Goal: Information Seeking & Learning: Learn about a topic

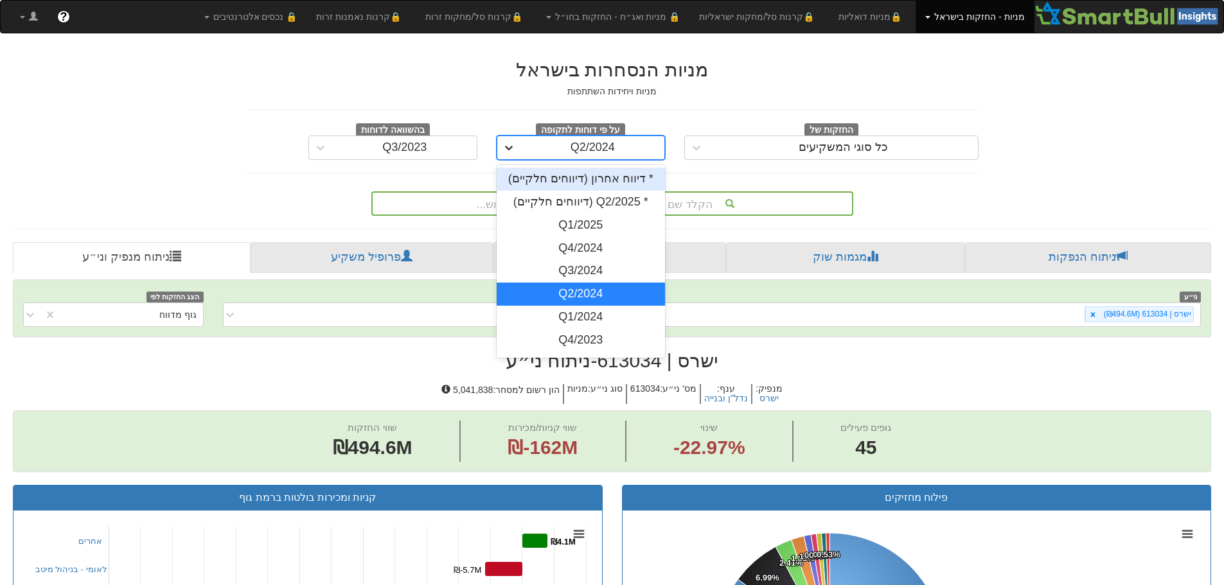
click at [515, 152] on icon at bounding box center [508, 147] width 13 height 13
click at [538, 180] on div "* דיווח אחרון (דיווחים חלקיים)" at bounding box center [581, 179] width 169 height 23
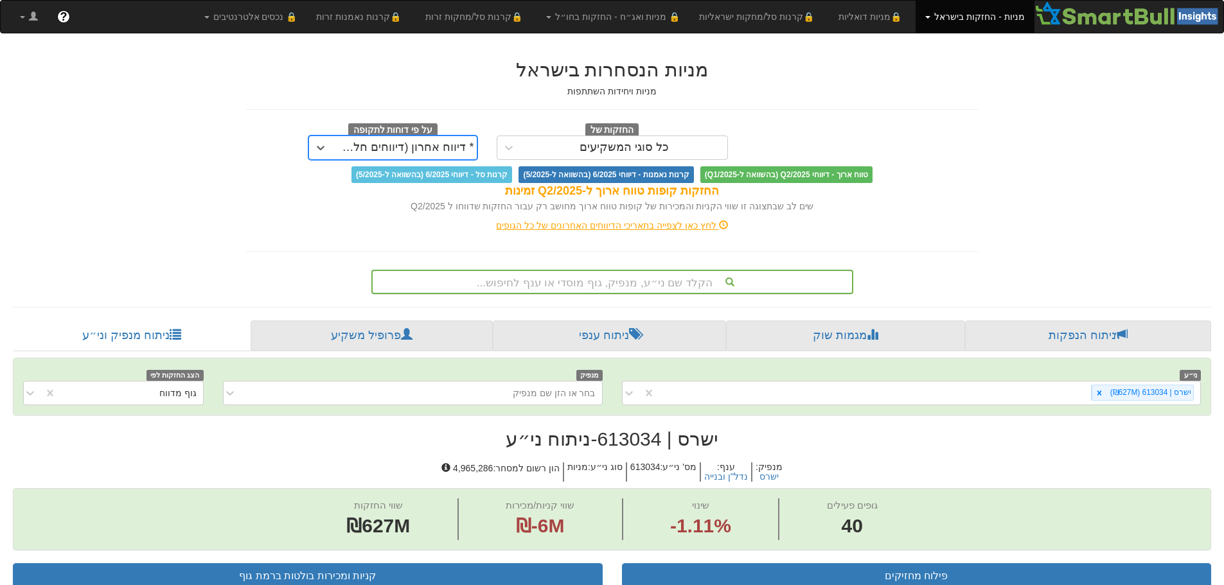
click at [623, 288] on div "הקלד שם ני״ע, מנפיק, גוף מוסדי או ענף לחיפוש..." at bounding box center [612, 282] width 482 height 24
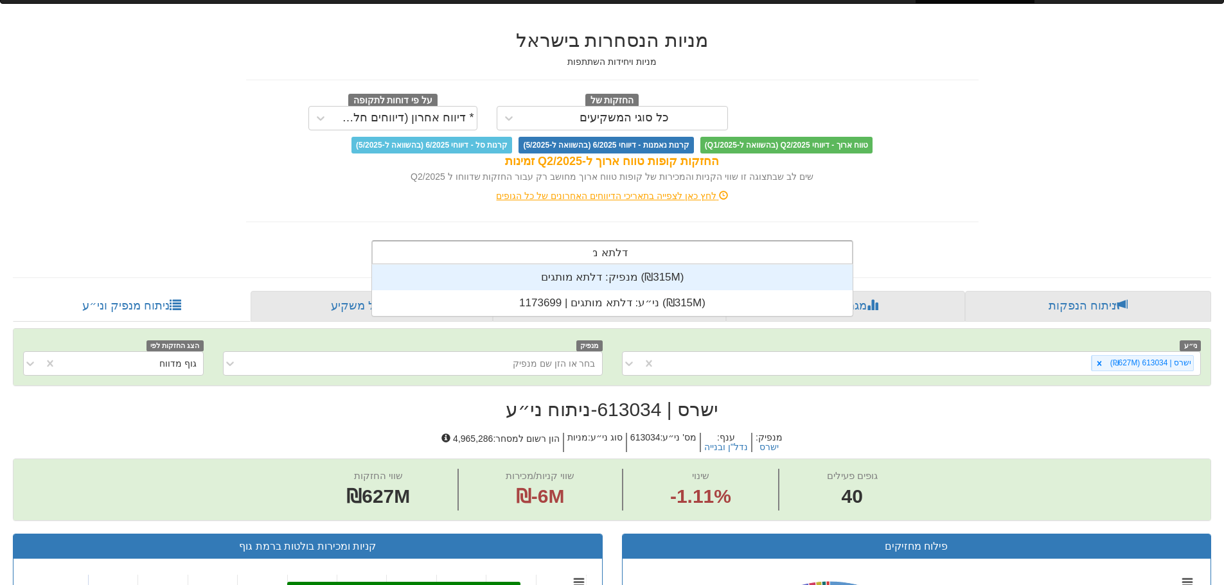
scroll to position [51, 0]
type input "דלתא מותגים"
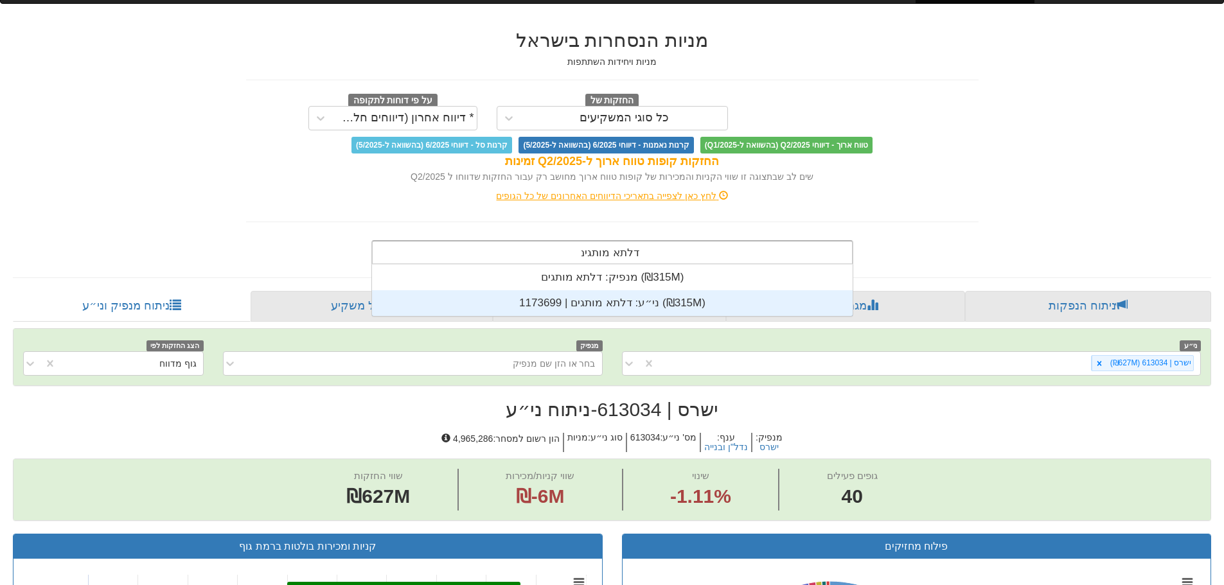
click at [621, 297] on div "ני״ע: ‏דלתא מותגים | 1173699 ‎(₪315M)‎" at bounding box center [612, 303] width 481 height 26
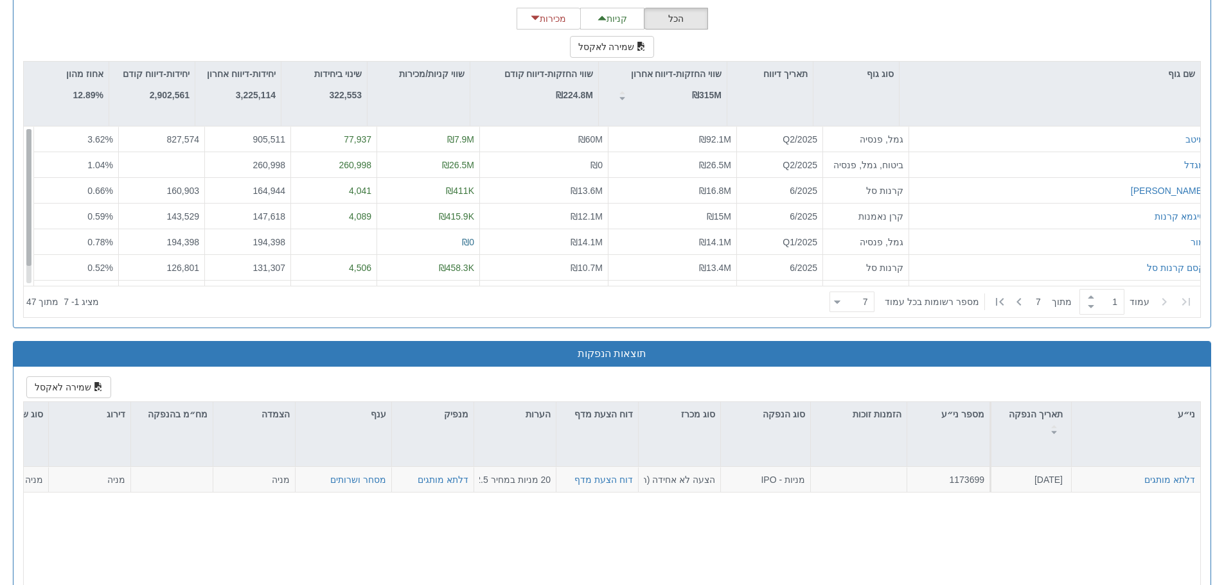
scroll to position [21, 0]
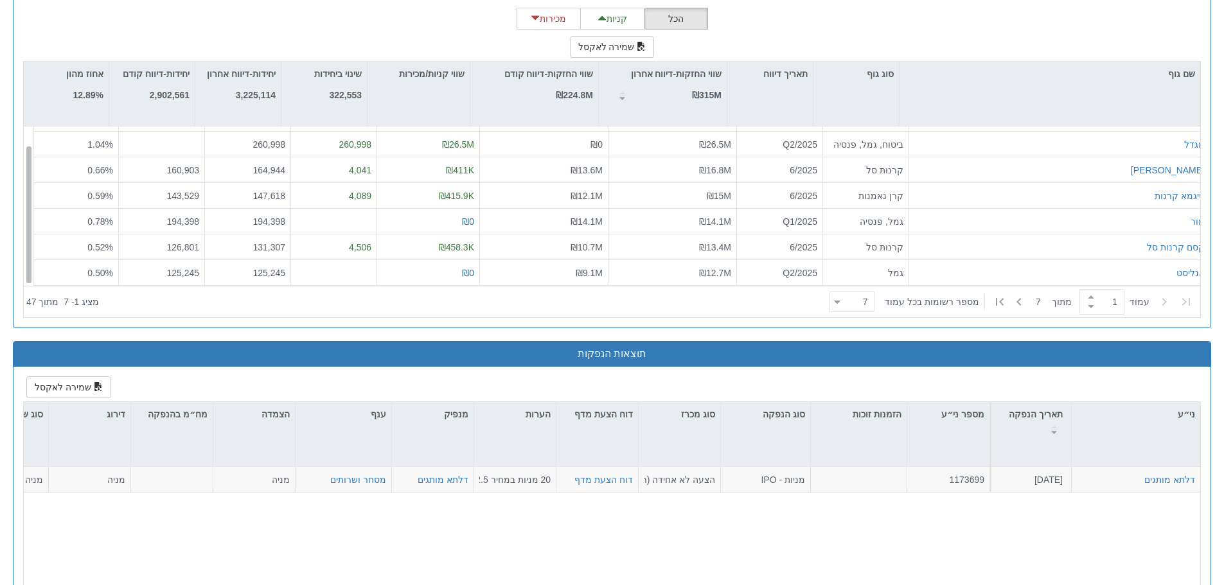
drag, startPoint x: 29, startPoint y: 166, endPoint x: 21, endPoint y: 227, distance: 60.9
click at [21, 227] on div "הכל קניות מכירות שמירה לאקסל שם גוף סוג גוף תאריך דיווח שווי החזקות-דיווח אחרון…" at bounding box center [611, 163] width 1197 height 330
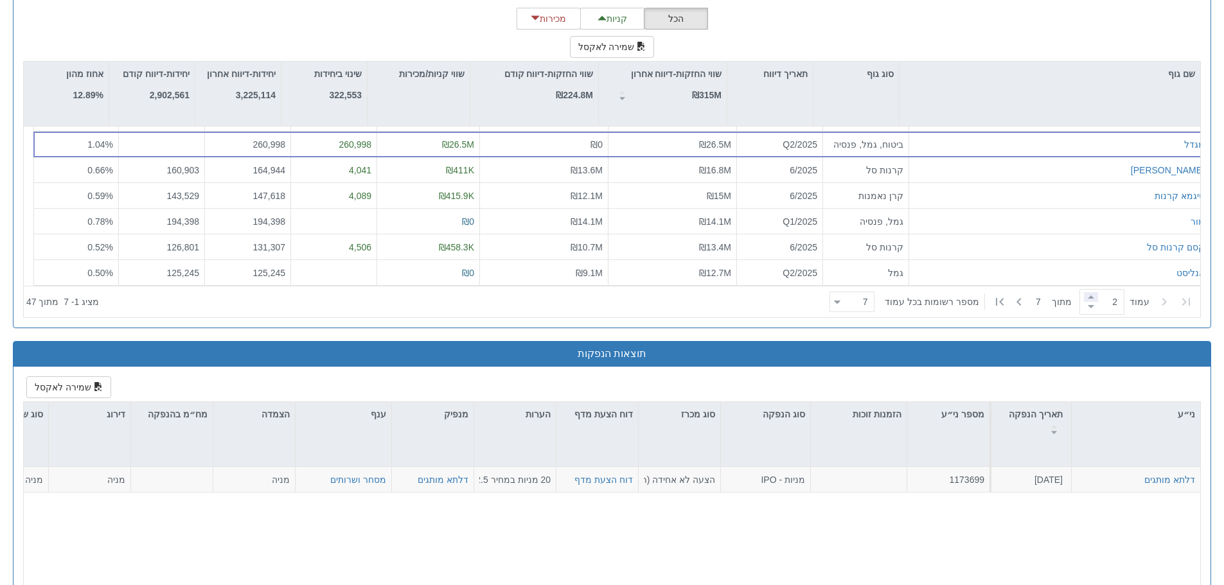
click at [1087, 294] on span at bounding box center [1091, 297] width 14 height 10
type input "2"
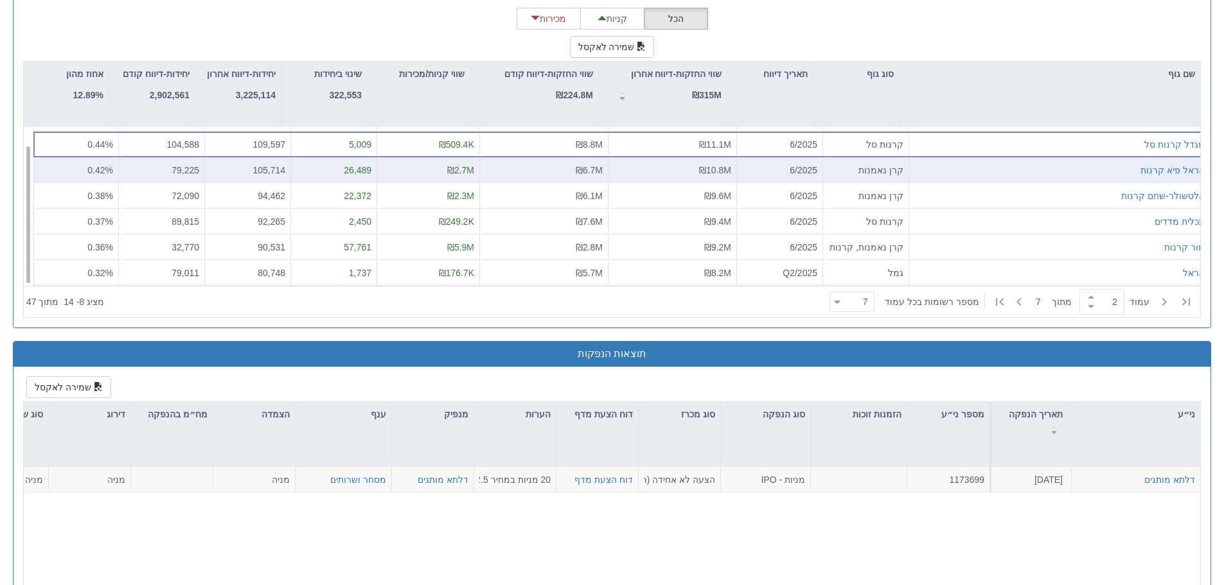
click at [1088, 175] on div "הראל פיא קרנות" at bounding box center [1059, 170] width 290 height 13
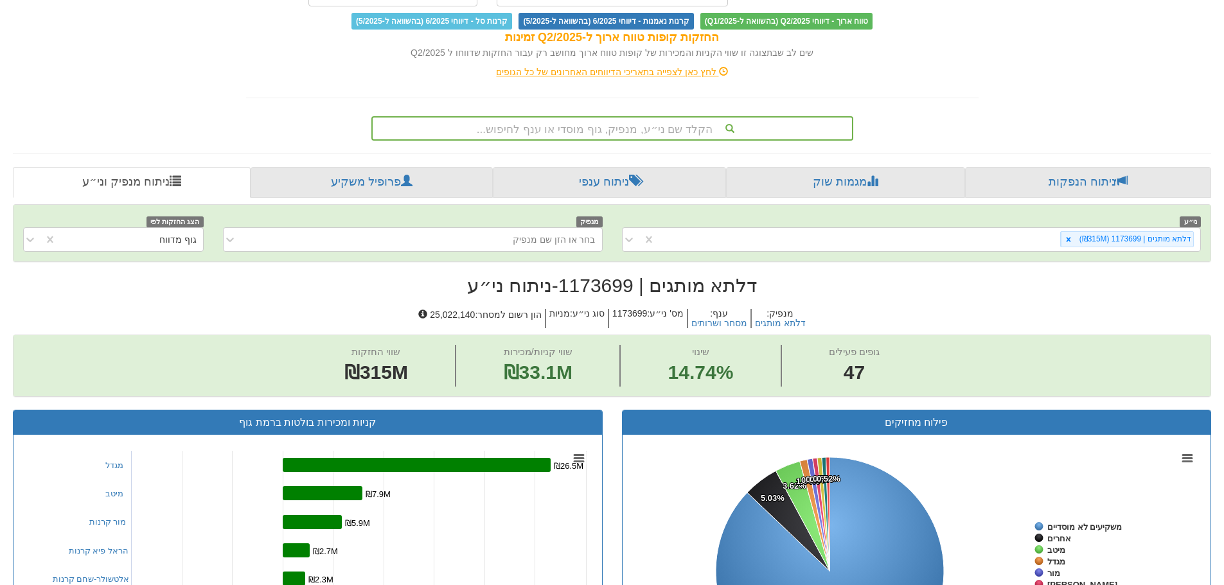
scroll to position [64, 0]
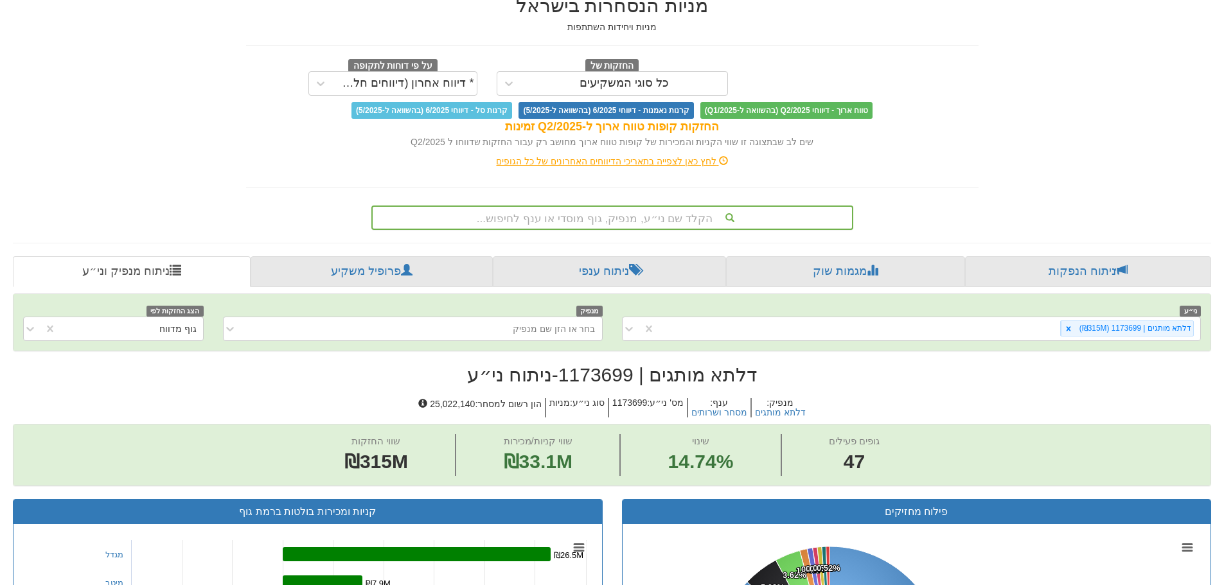
click at [624, 217] on div "הקלד שם ני״ע, מנפיק, גוף מוסדי או ענף לחיפוש..." at bounding box center [612, 218] width 479 height 22
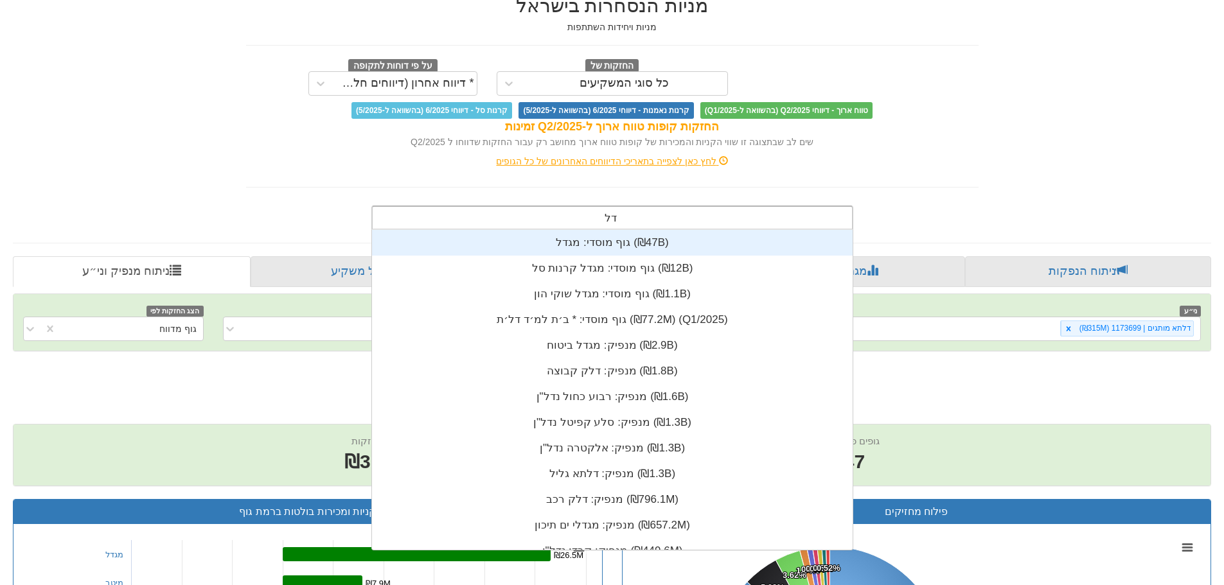
scroll to position [103, 0]
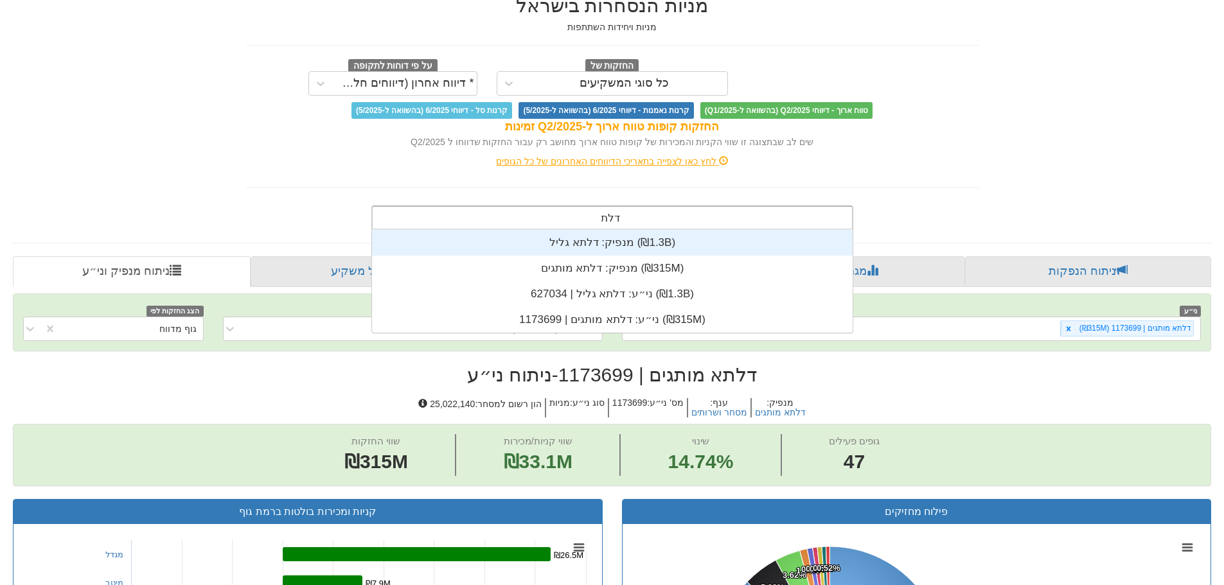
type input "דלתא"
click at [593, 245] on div "מנפיק: ‏דלתא גליל ‎(₪1.3B)‎" at bounding box center [612, 243] width 481 height 26
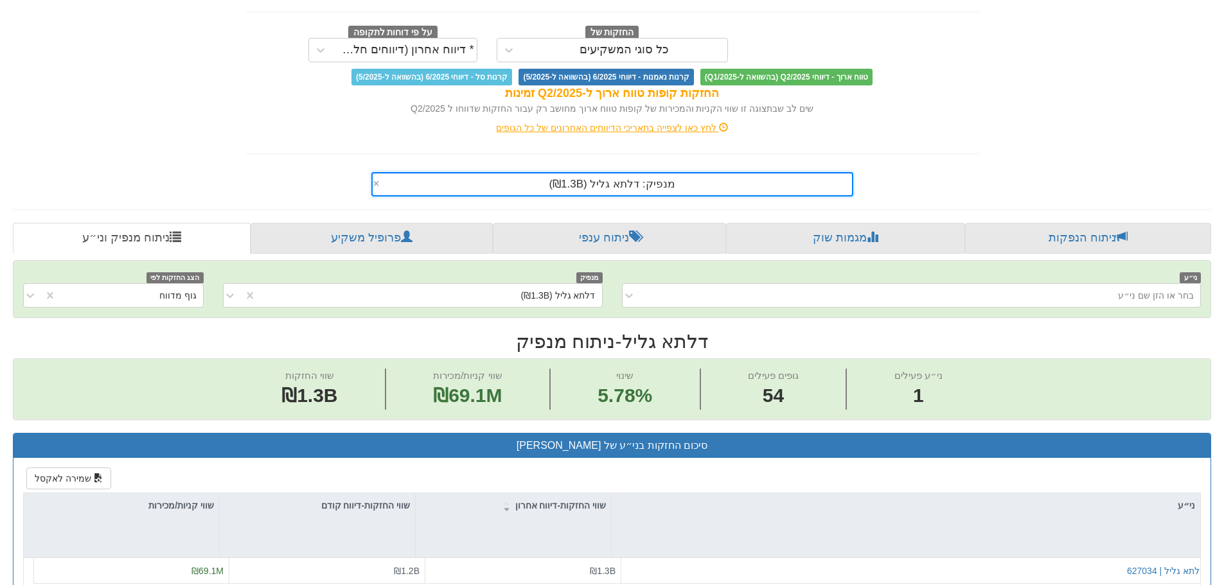
scroll to position [257, 0]
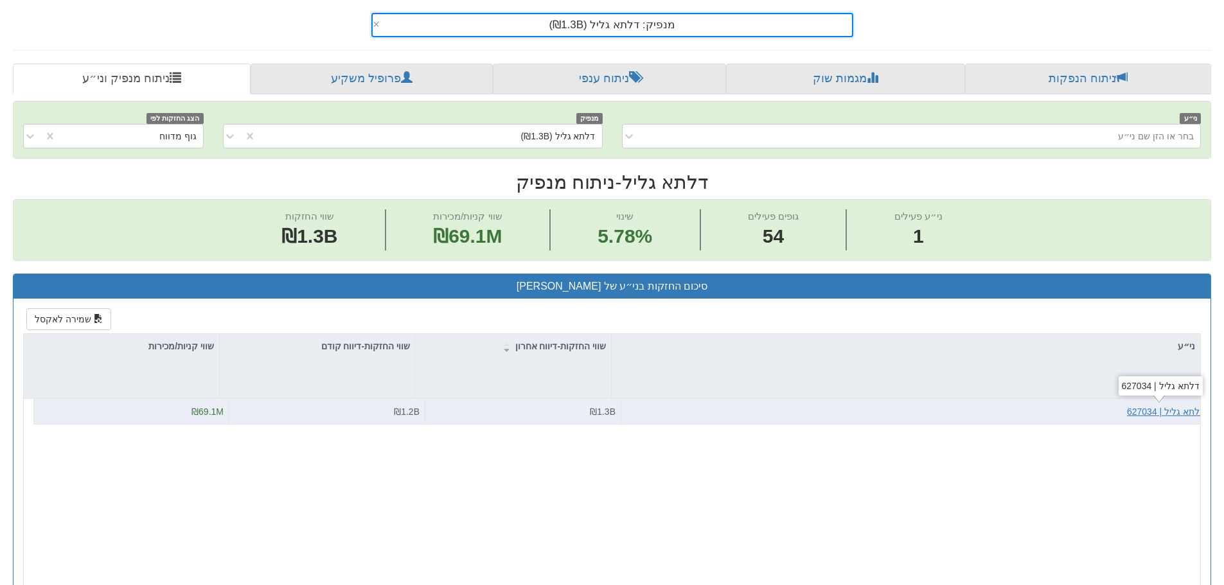
click at [1162, 407] on div "דלתא גליל | 627034" at bounding box center [1166, 411] width 78 height 13
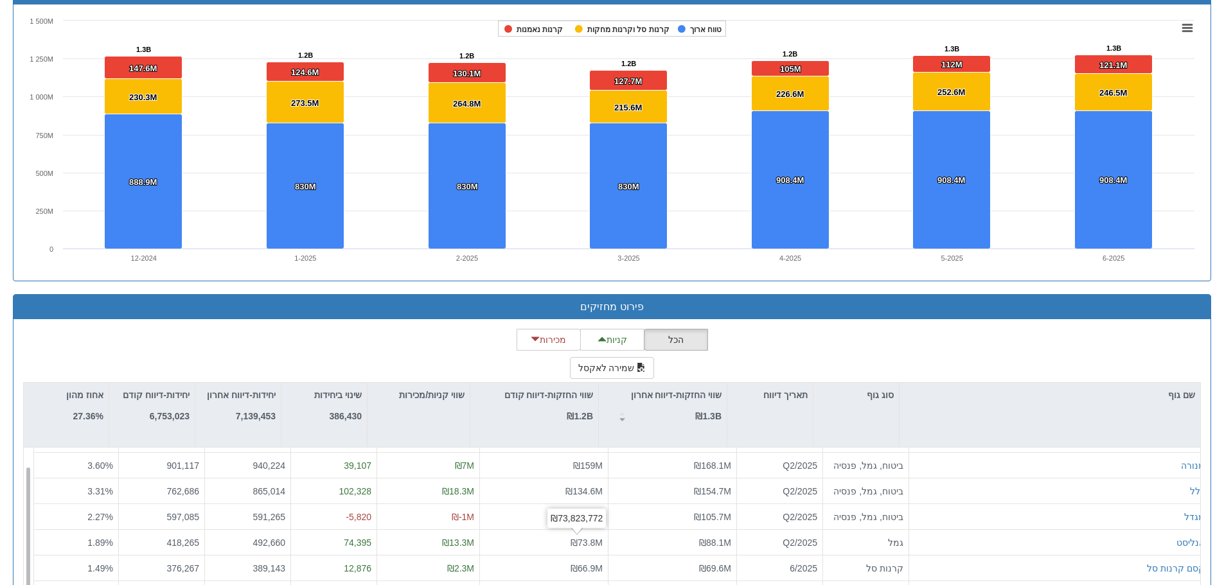
scroll to position [964, 0]
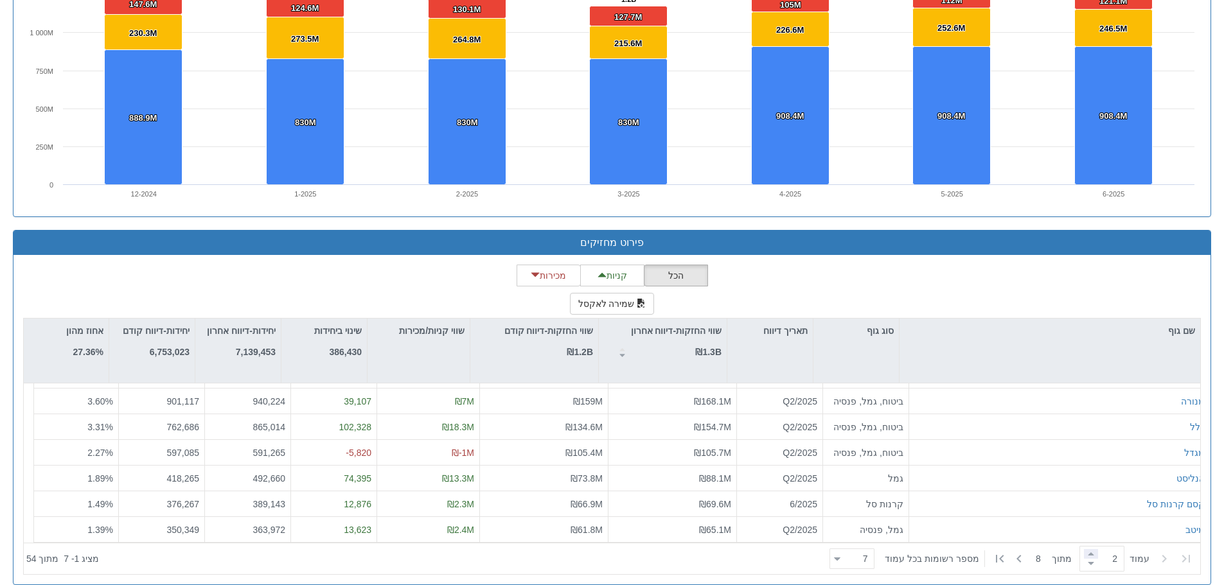
click at [1090, 554] on span at bounding box center [1091, 554] width 14 height 10
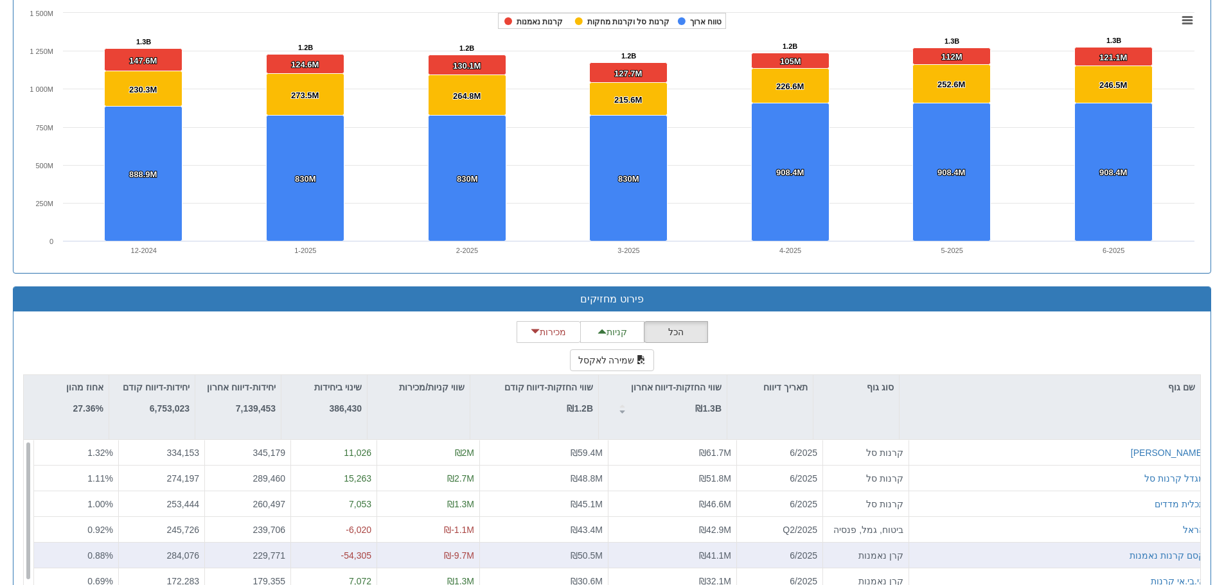
scroll to position [980, 0]
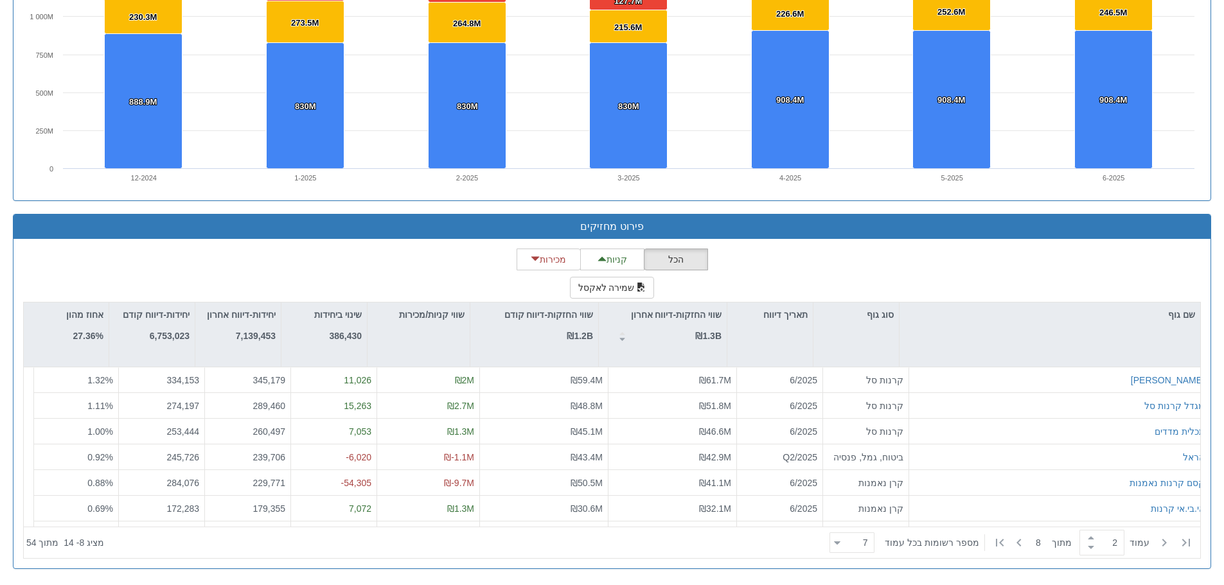
click at [1073, 533] on div "‏עמוד 2 ‏ מתוך 8 ‏מספר רשומות בכל עמוד 7 7" at bounding box center [1010, 543] width 373 height 28
click at [1091, 550] on span at bounding box center [1091, 548] width 14 height 10
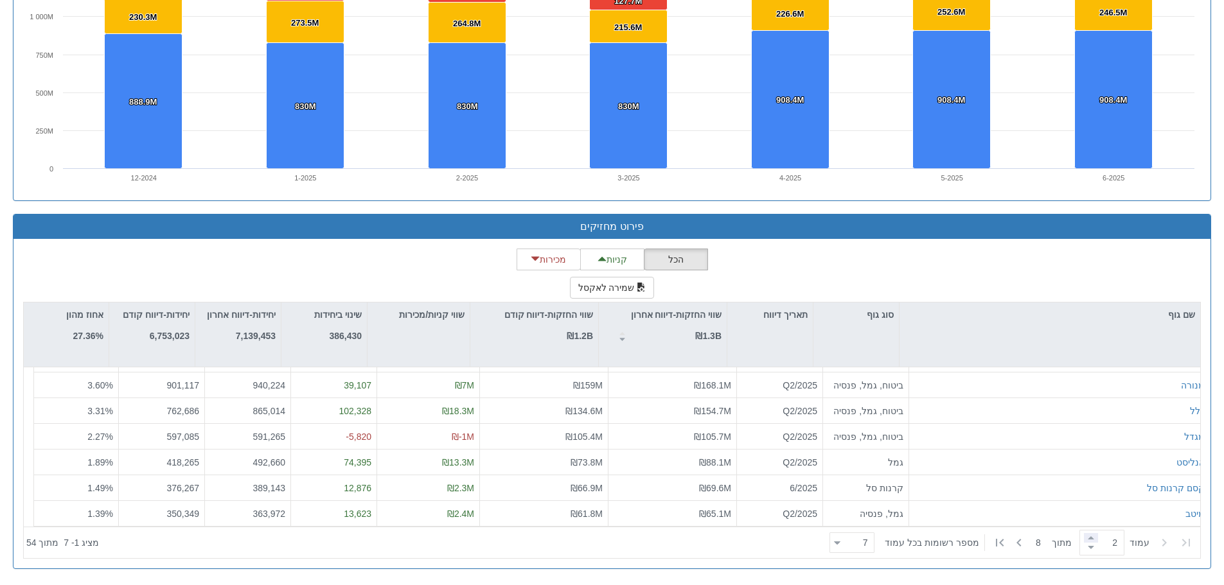
click at [1084, 536] on span at bounding box center [1091, 538] width 14 height 10
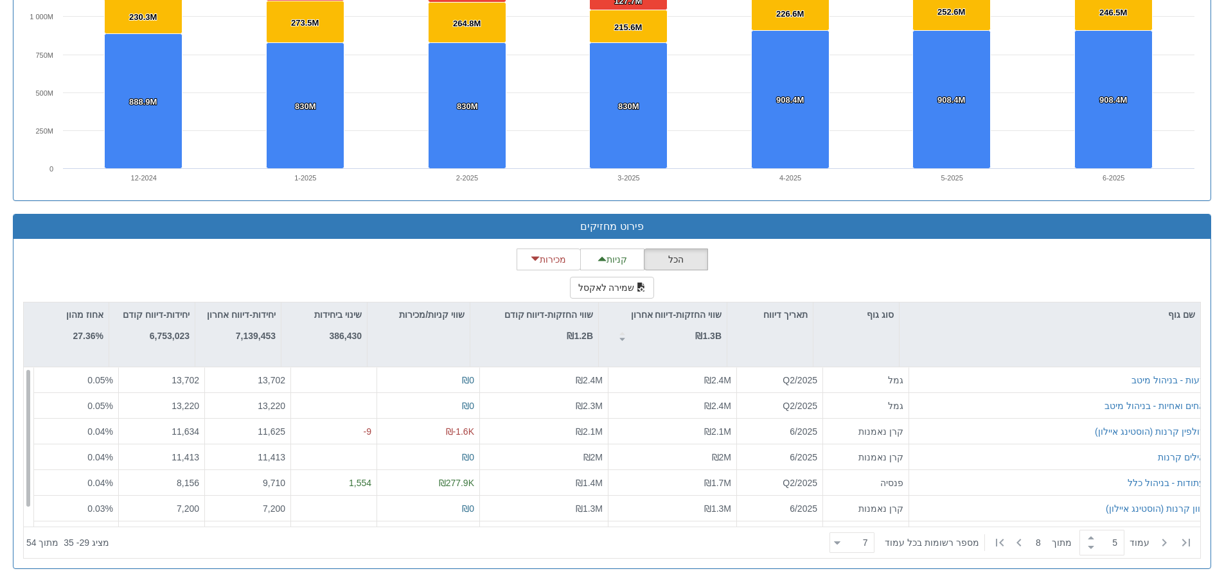
scroll to position [0, 0]
click at [1084, 547] on span at bounding box center [1091, 548] width 14 height 10
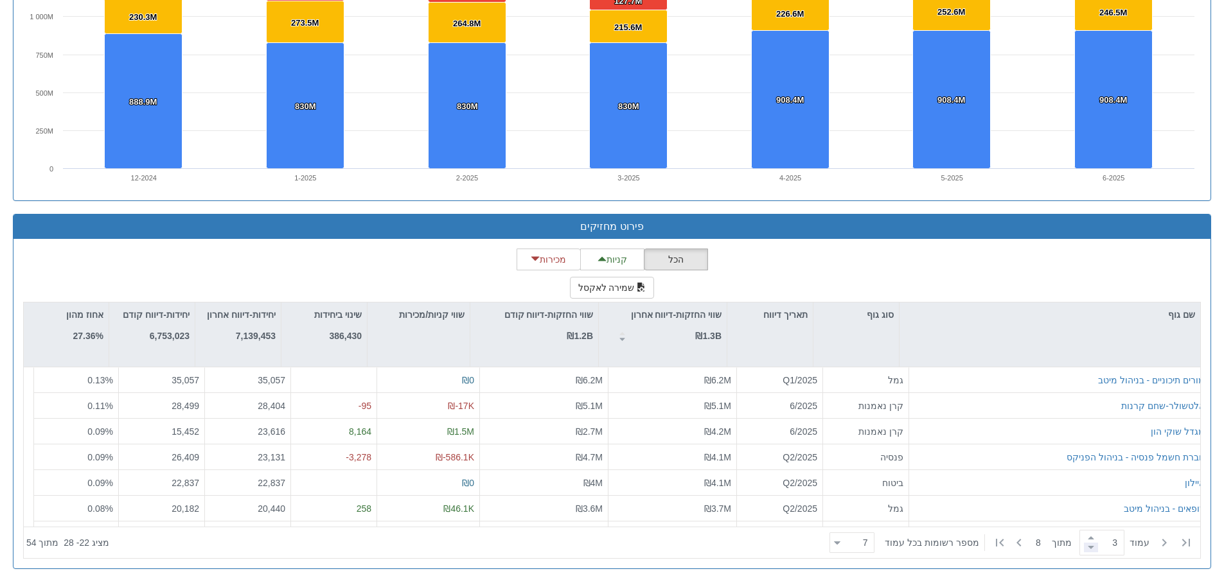
click at [1087, 545] on span at bounding box center [1091, 548] width 14 height 10
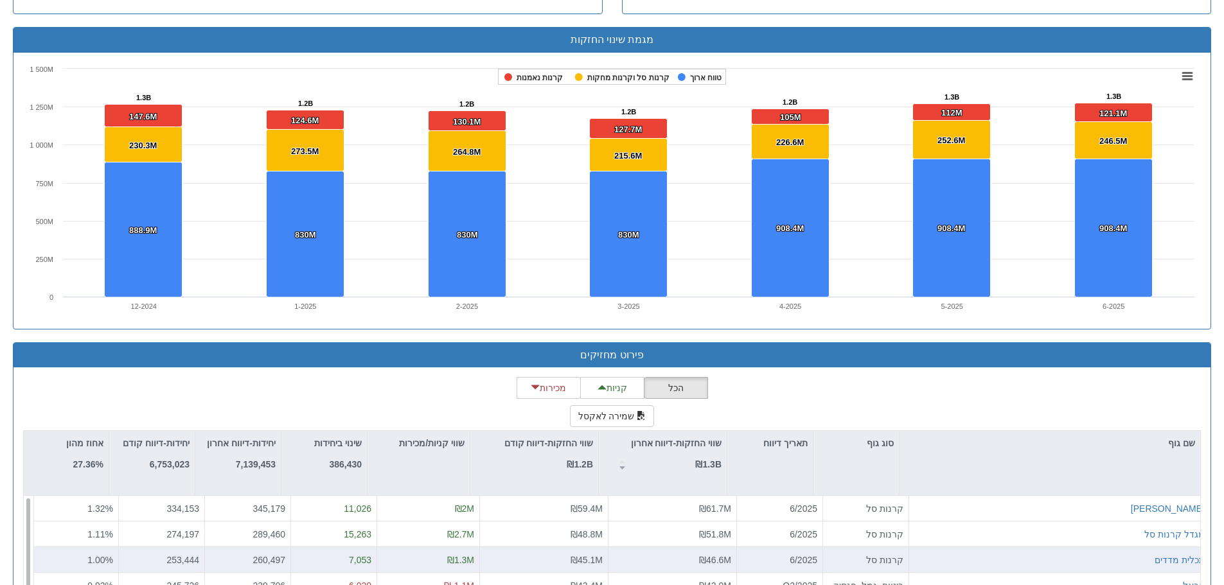
scroll to position [980, 0]
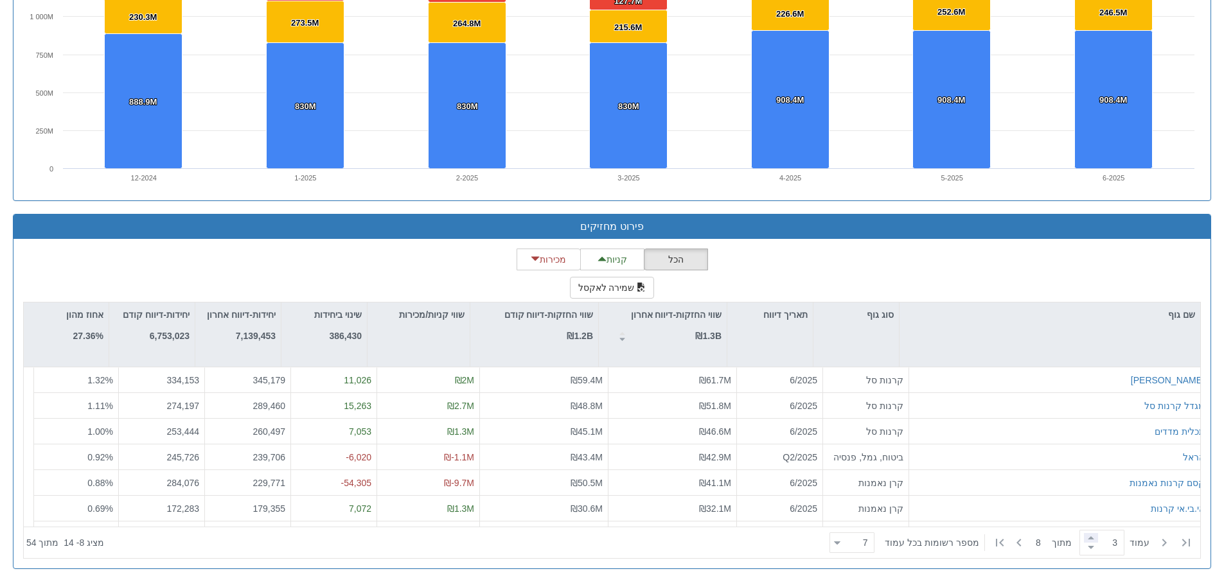
click at [1084, 538] on span at bounding box center [1091, 538] width 14 height 10
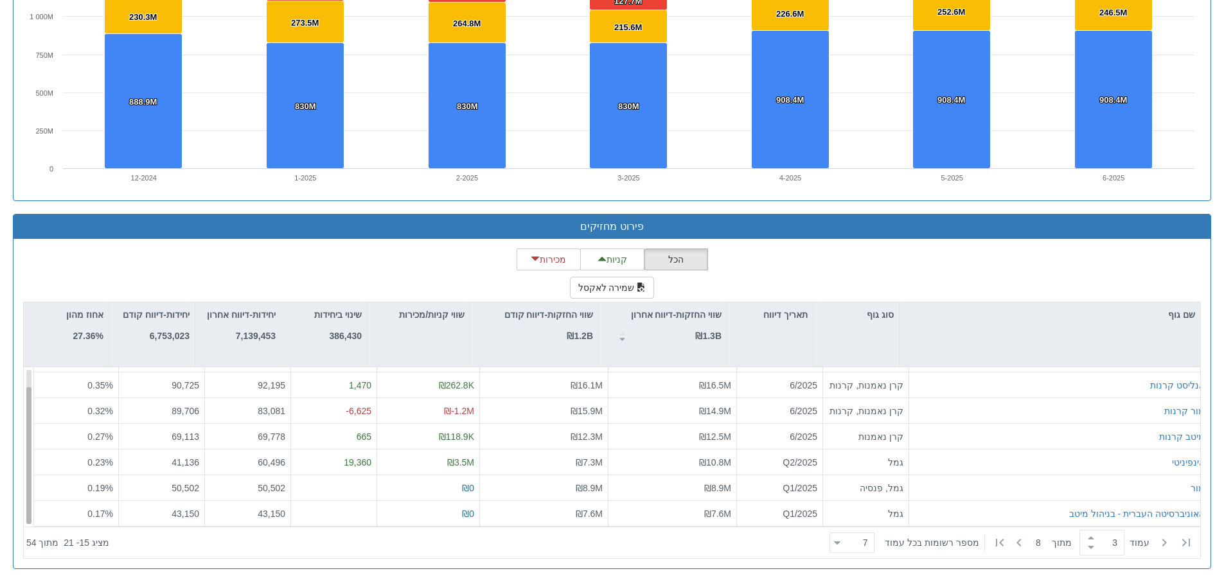
scroll to position [21, 0]
drag, startPoint x: 31, startPoint y: 414, endPoint x: 29, endPoint y: 439, distance: 25.1
click at [29, 439] on div at bounding box center [28, 455] width 5 height 137
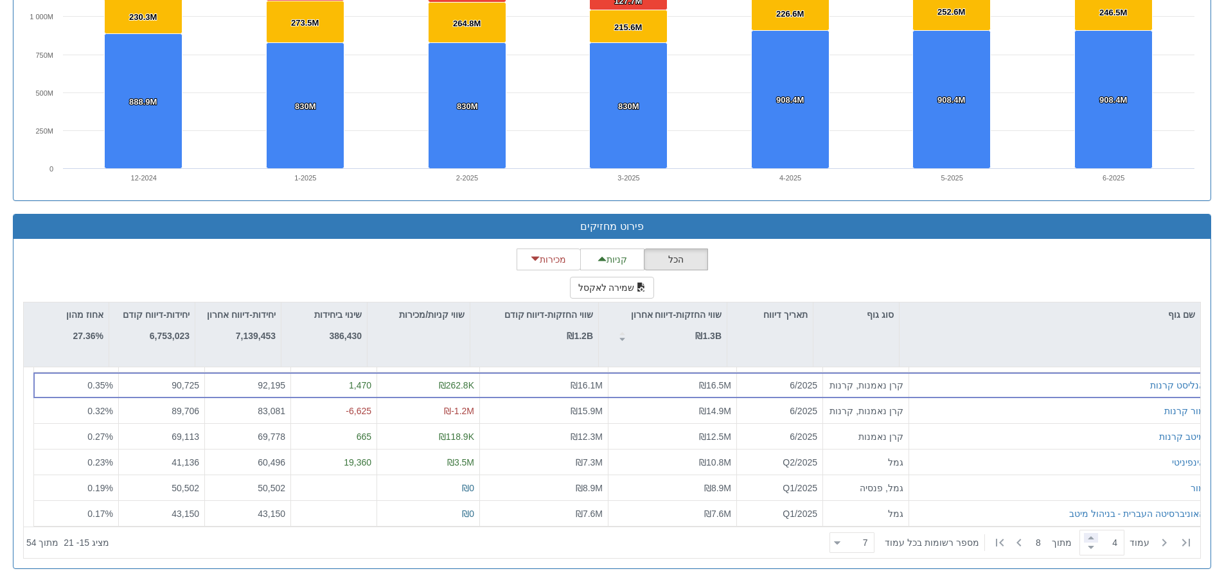
click at [1089, 535] on span at bounding box center [1091, 538] width 14 height 10
click at [1088, 551] on span at bounding box center [1091, 548] width 14 height 10
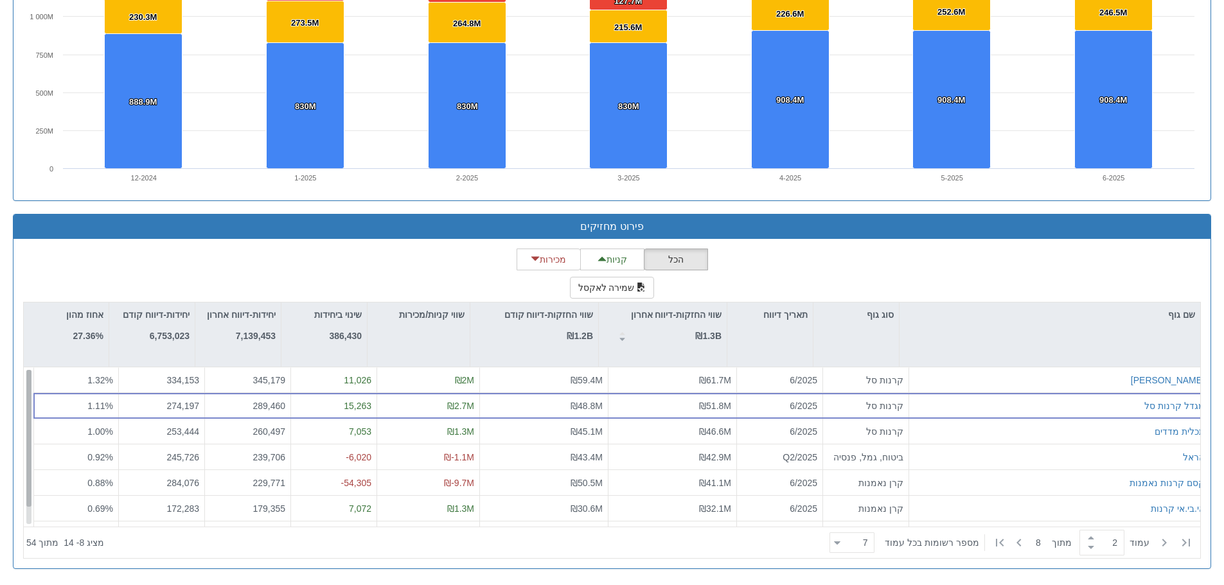
scroll to position [0, 0]
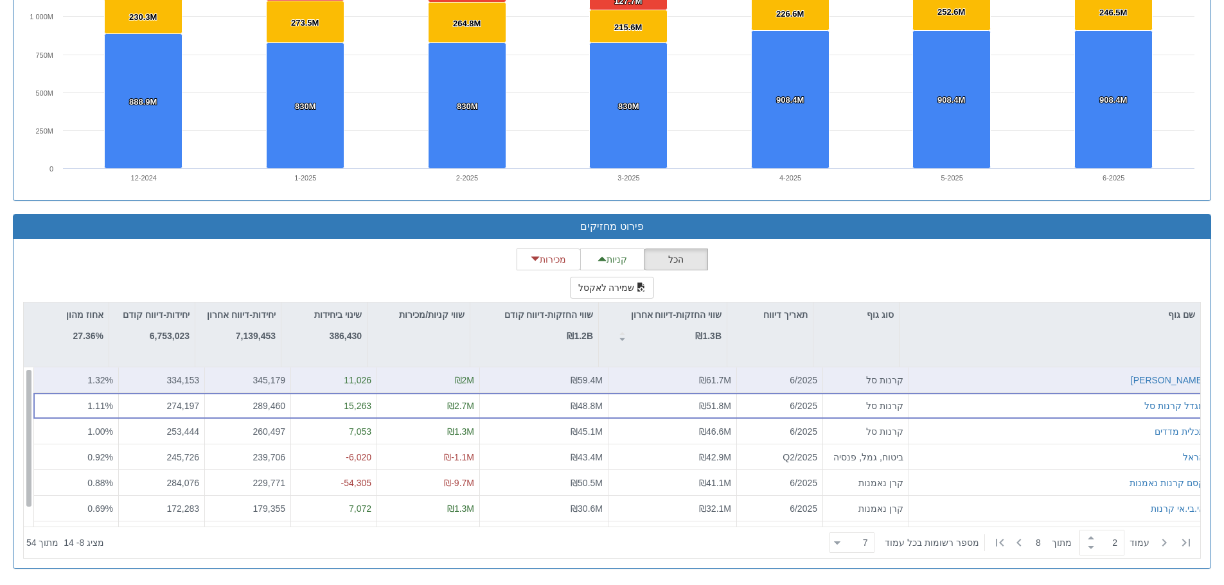
drag, startPoint x: 30, startPoint y: 416, endPoint x: 37, endPoint y: 388, distance: 28.5
click at [37, 388] on div "[PERSON_NAME] מדד קרנות סל 6/2025 ₪61.7M ₪59.4M ₪2M 11,026 345,179 334,153 1.32…" at bounding box center [612, 446] width 1176 height 159
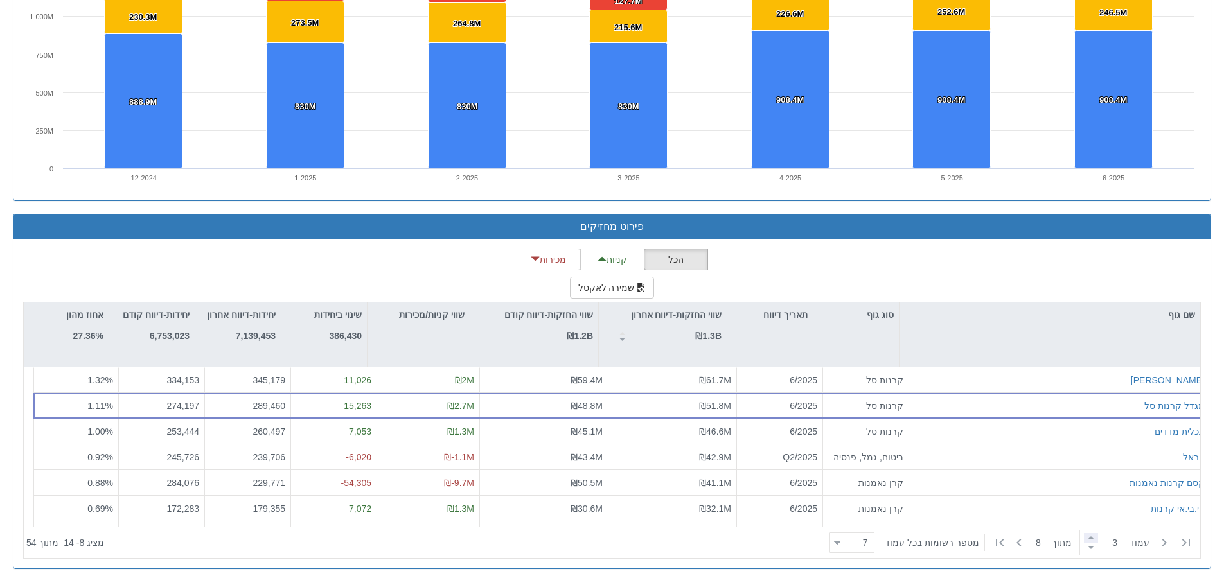
click at [1086, 541] on span at bounding box center [1091, 538] width 14 height 10
click at [1087, 550] on span at bounding box center [1091, 548] width 14 height 10
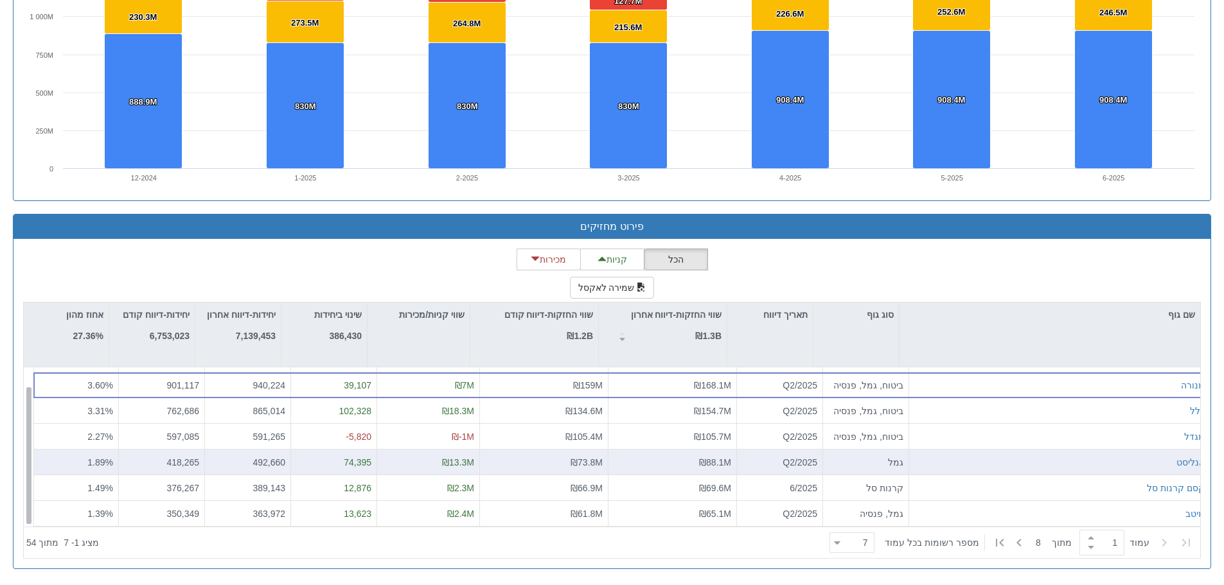
drag, startPoint x: 29, startPoint y: 421, endPoint x: 26, endPoint y: 467, distance: 45.7
click at [26, 467] on div "[PERSON_NAME] ביטוח, גמל, פנסיה Q2/2025 ₪188.5M ₪160.1M ₪26.3M 147,063 1,054,25…" at bounding box center [612, 446] width 1176 height 159
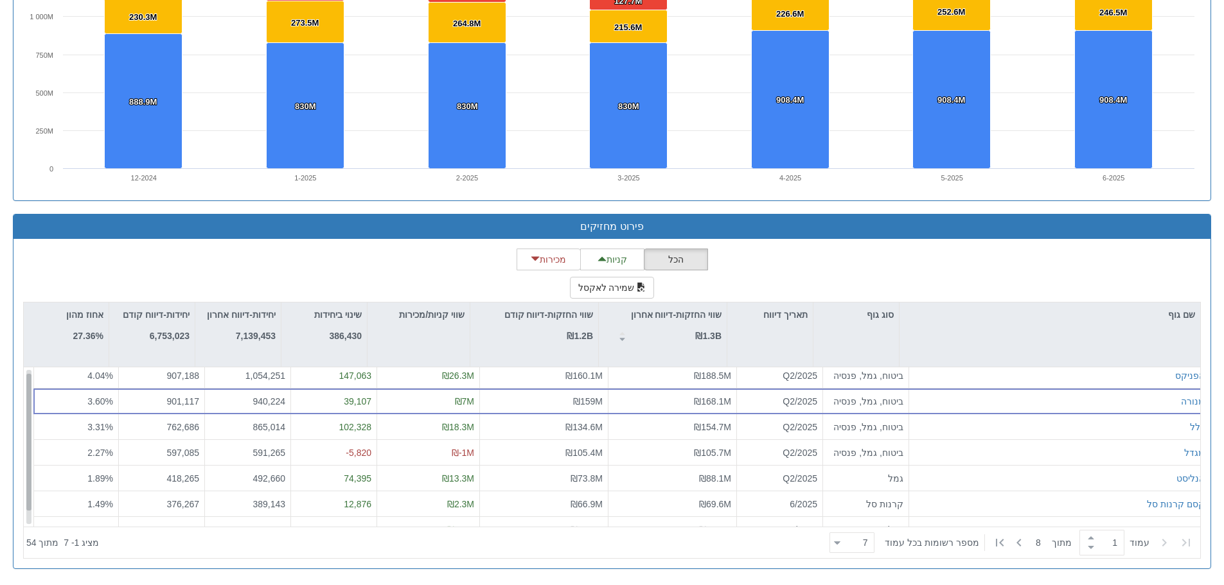
scroll to position [0, 0]
drag, startPoint x: 28, startPoint y: 466, endPoint x: 40, endPoint y: 445, distance: 25.3
click at [40, 445] on div "[PERSON_NAME] ביטוח, גמל, פנסיה Q2/2025 ₪188.5M ₪160.1M ₪26.3M 147,063 1,054,25…" at bounding box center [612, 446] width 1176 height 159
click at [1086, 535] on span at bounding box center [1091, 538] width 14 height 10
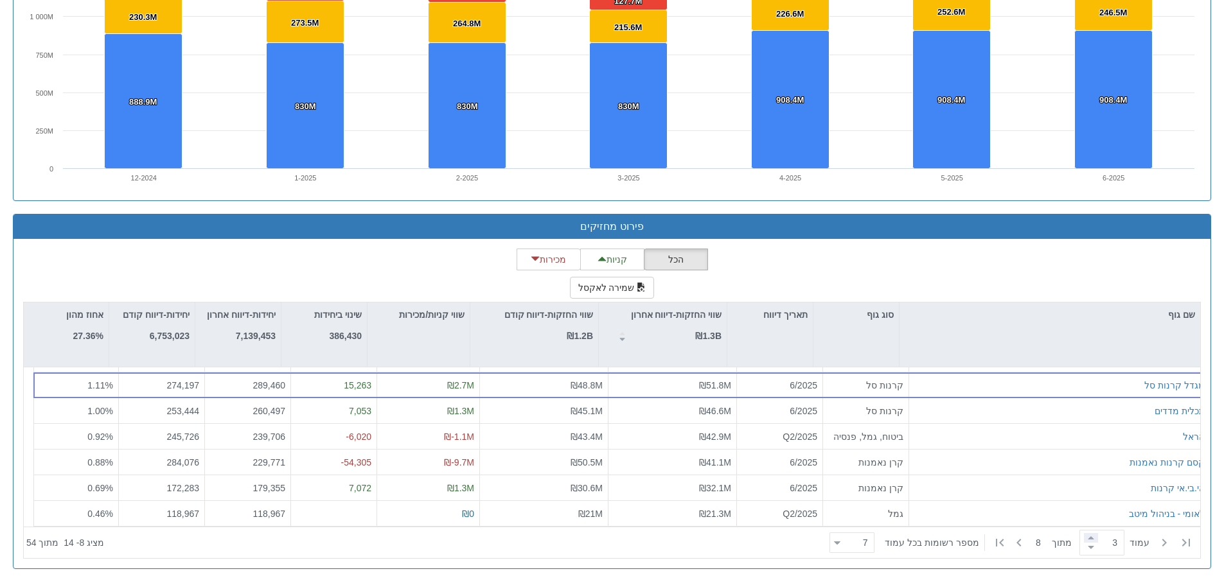
click at [1084, 541] on span at bounding box center [1091, 538] width 14 height 10
click at [1084, 536] on span at bounding box center [1091, 538] width 14 height 10
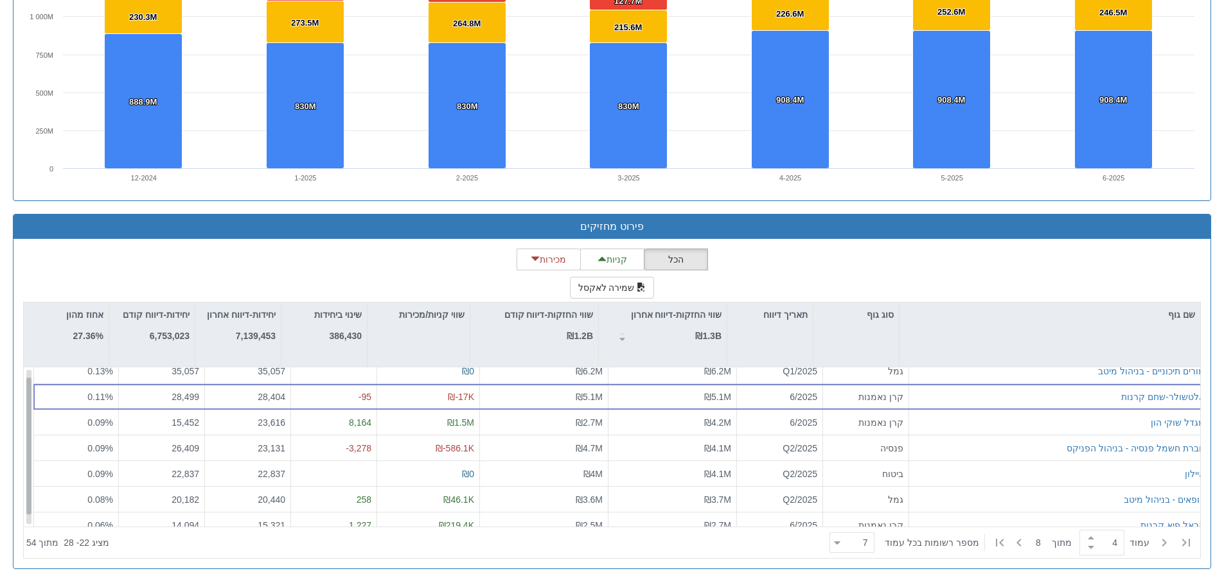
scroll to position [0, 0]
drag, startPoint x: 27, startPoint y: 422, endPoint x: 42, endPoint y: 385, distance: 39.5
click at [42, 385] on div "מורים תיכוניים - בניהול מיטב גמל Q1/2025 ₪6.2M ₪6.2M ₪0 35,057 35,057 0.13 % אל…" at bounding box center [612, 446] width 1176 height 159
click at [1086, 552] on span at bounding box center [1091, 548] width 14 height 10
type input "3"
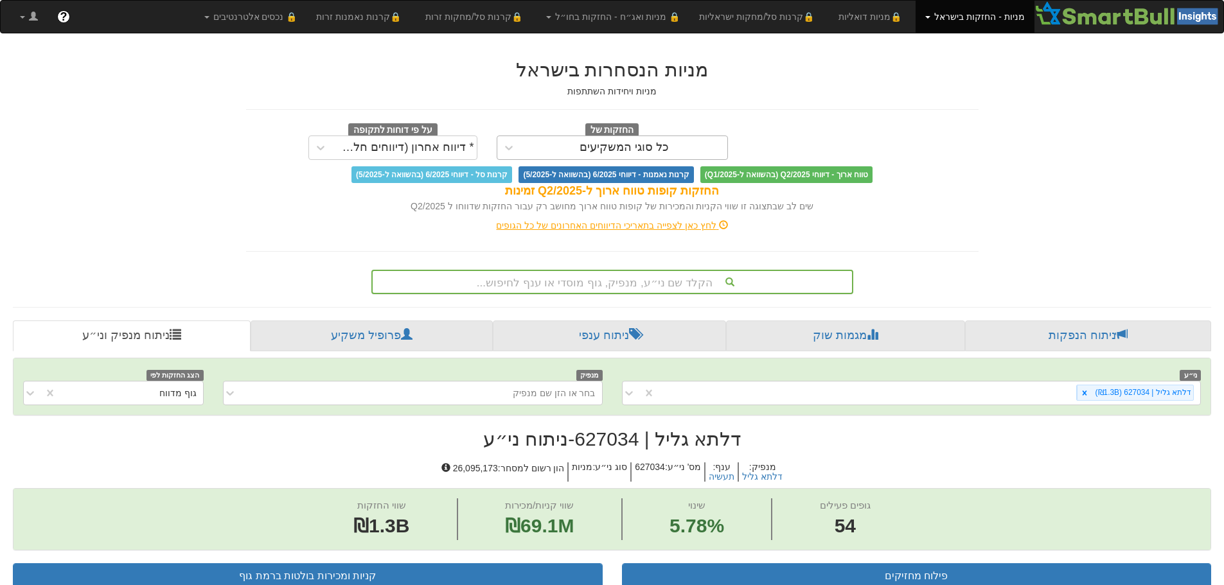
click at [527, 141] on div "כל סוגי המשקיעים" at bounding box center [624, 147] width 206 height 21
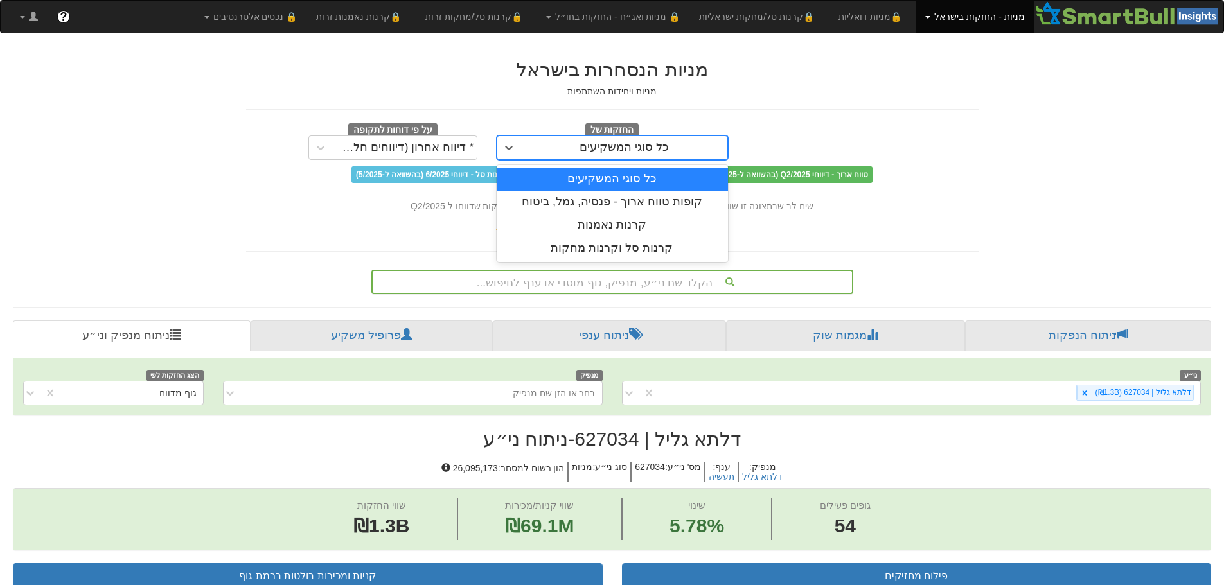
click at [547, 180] on div "כל סוגי המשקיעים" at bounding box center [612, 179] width 231 height 23
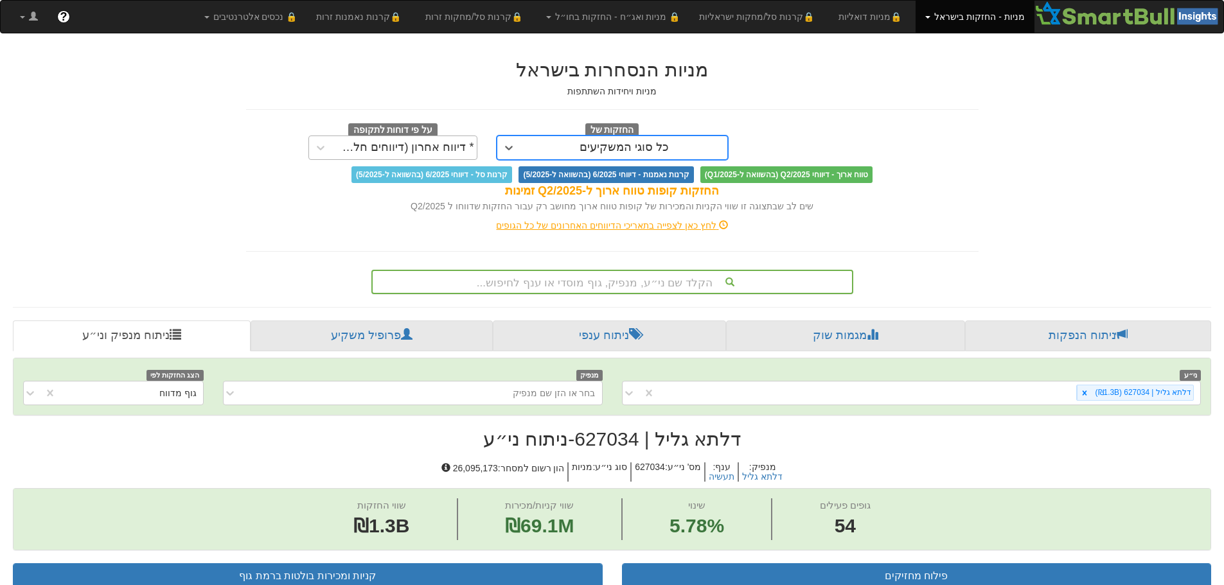
click at [350, 136] on div "* דיווח אחרון (דיווחים חלקיים)" at bounding box center [392, 148] width 169 height 24
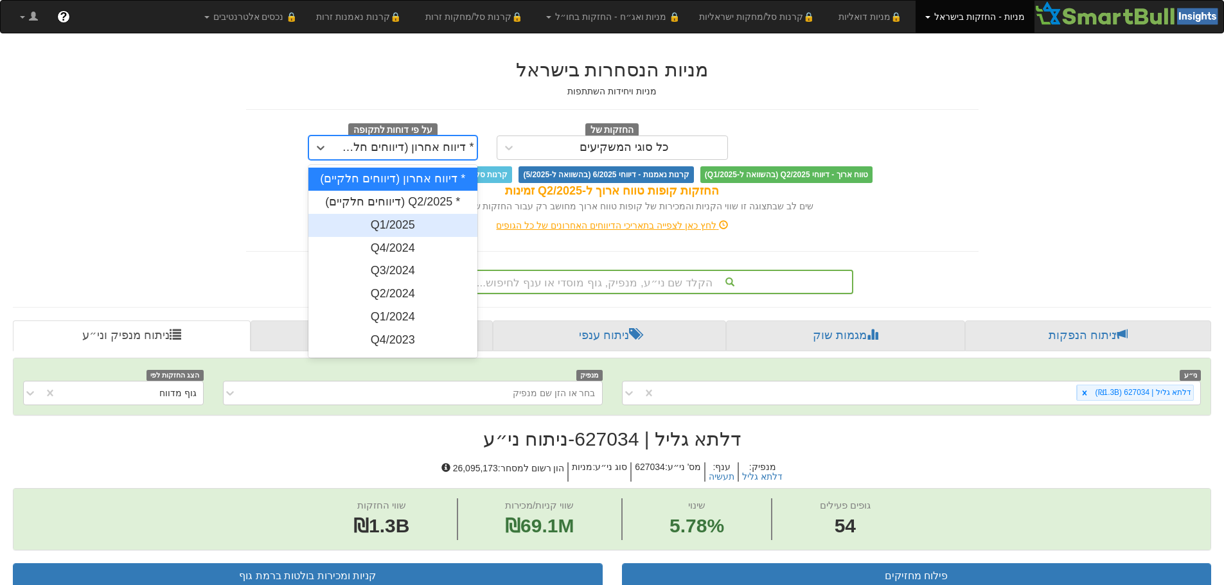
click at [373, 218] on div "Q1/2025" at bounding box center [392, 225] width 169 height 23
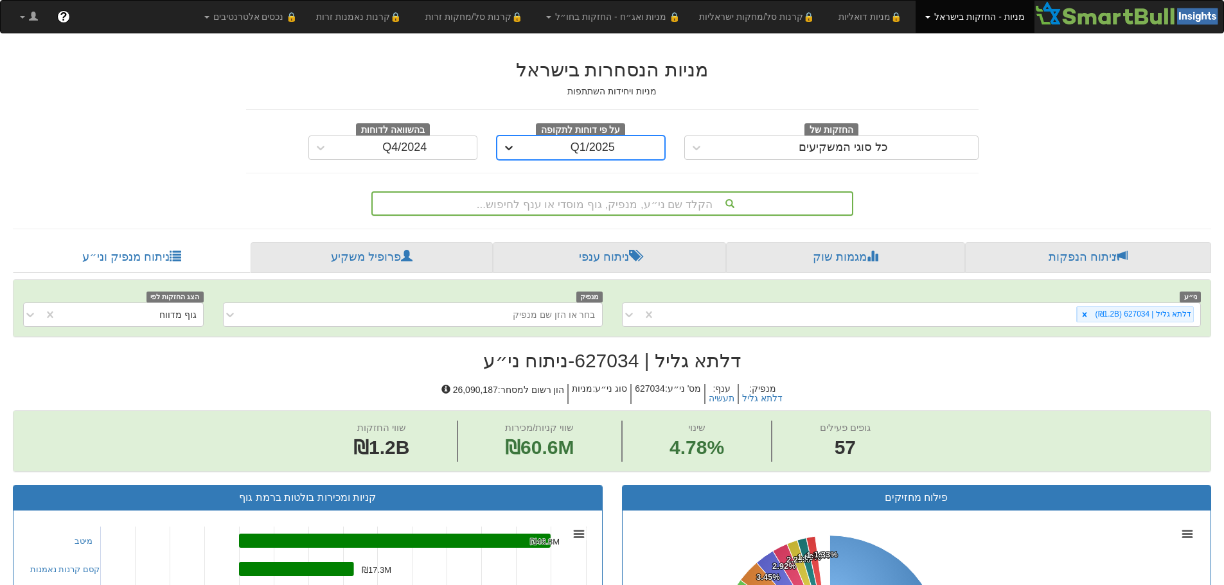
click at [505, 145] on icon at bounding box center [508, 147] width 13 height 13
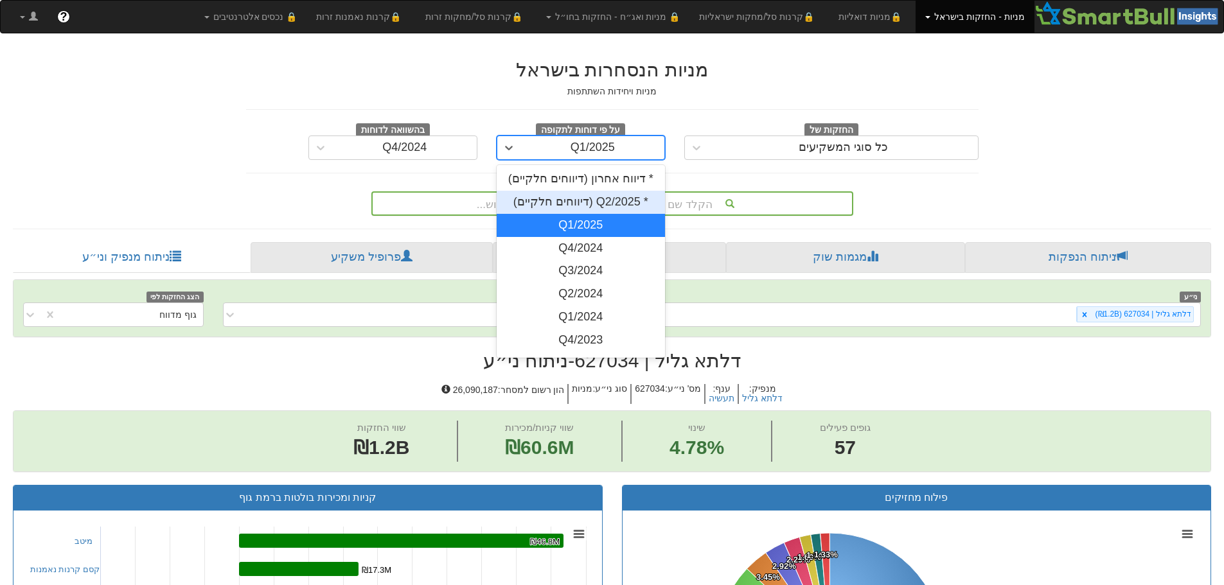
click at [554, 195] on div "* Q2/2025 (דיווחים חלקיים)" at bounding box center [581, 202] width 169 height 23
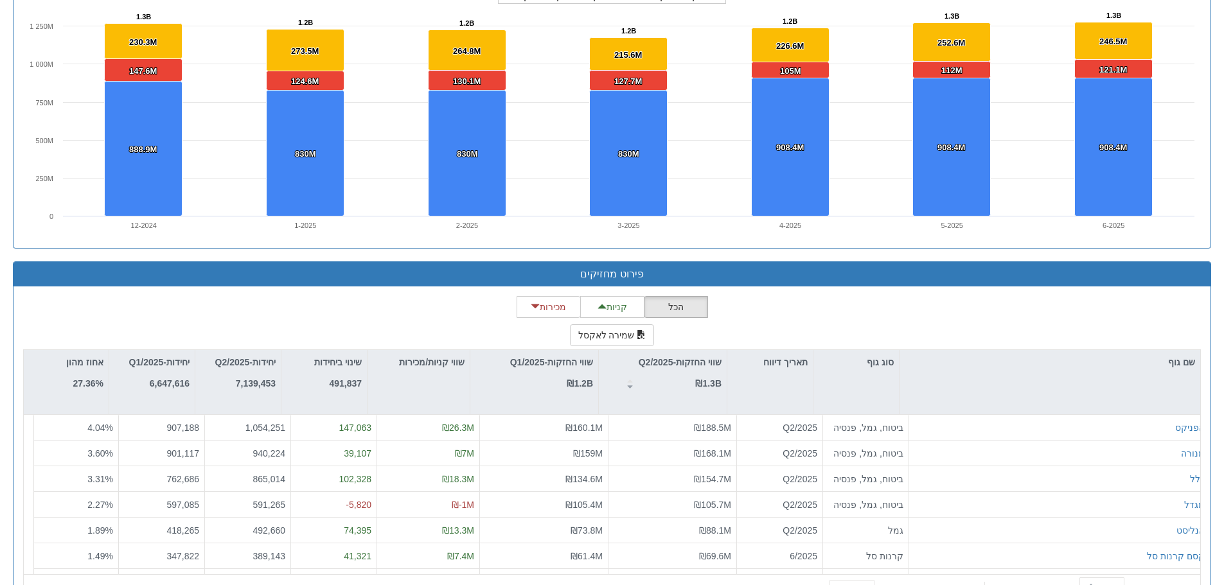
scroll to position [963, 0]
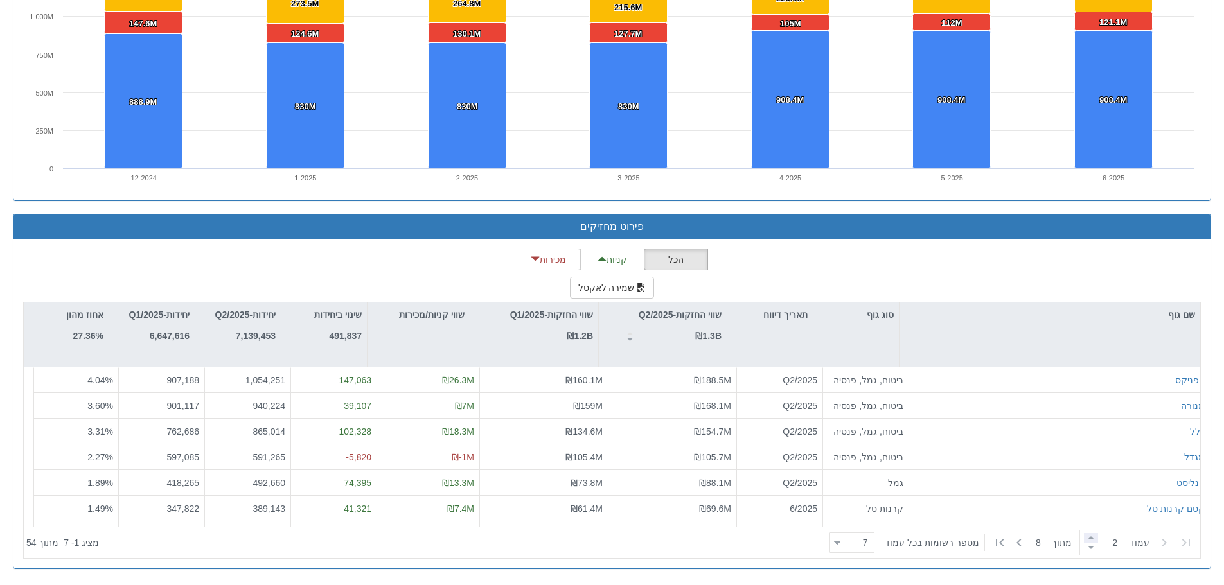
click at [1084, 537] on span at bounding box center [1091, 538] width 14 height 10
type input "3"
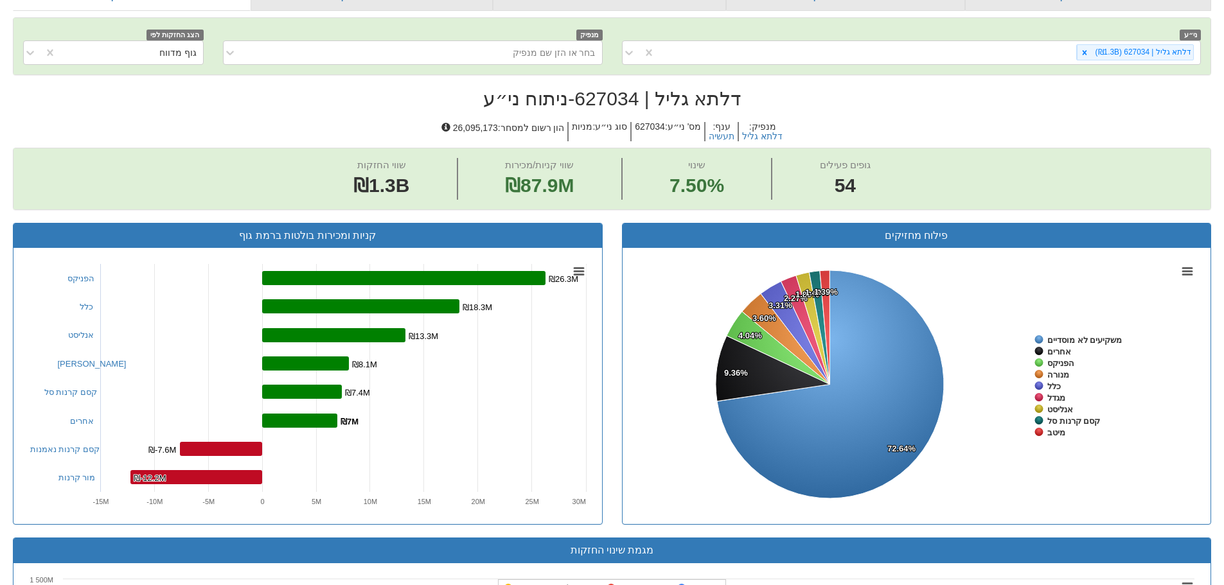
scroll to position [321, 0]
